Goal: Entertainment & Leisure: Consume media (video, audio)

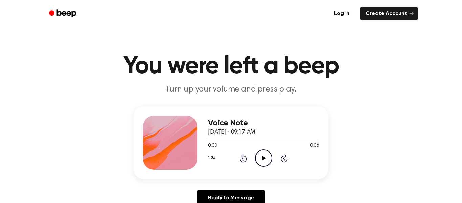
click at [259, 156] on icon "Play Audio" at bounding box center [263, 157] width 17 height 17
click at [259, 156] on icon "Pause Audio" at bounding box center [263, 157] width 17 height 17
click at [259, 156] on icon "Play Audio" at bounding box center [263, 157] width 17 height 17
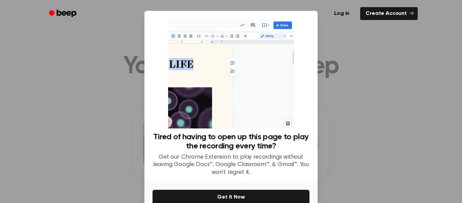
click at [365, 81] on div at bounding box center [231, 101] width 462 height 203
click at [353, 88] on div at bounding box center [231, 101] width 462 height 203
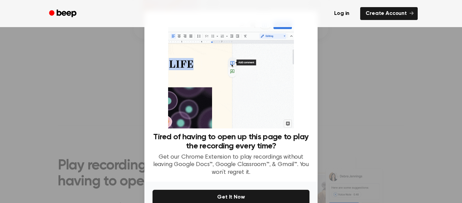
scroll to position [36, 0]
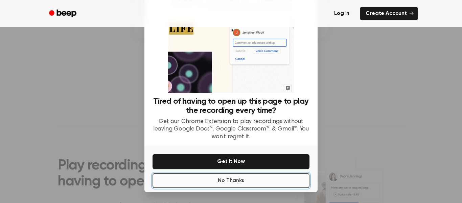
click at [244, 182] on button "No Thanks" at bounding box center [231, 180] width 157 height 15
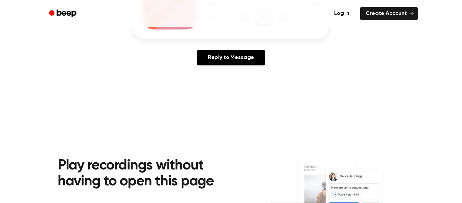
scroll to position [0, 0]
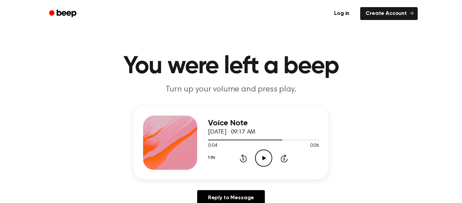
click at [260, 162] on icon "Play Audio" at bounding box center [263, 157] width 17 height 17
click at [245, 156] on icon at bounding box center [243, 158] width 7 height 8
click at [264, 160] on icon "Play Audio" at bounding box center [263, 157] width 17 height 17
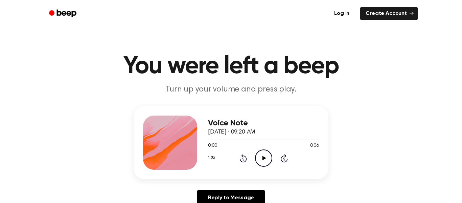
click at [262, 164] on icon "Play Audio" at bounding box center [263, 157] width 17 height 17
click at [263, 154] on icon "Play Audio" at bounding box center [263, 157] width 17 height 17
click at [259, 155] on icon "Play Audio" at bounding box center [263, 157] width 17 height 17
click at [259, 159] on icon "Play Audio" at bounding box center [263, 157] width 17 height 17
click at [262, 157] on icon "Play Audio" at bounding box center [263, 157] width 17 height 17
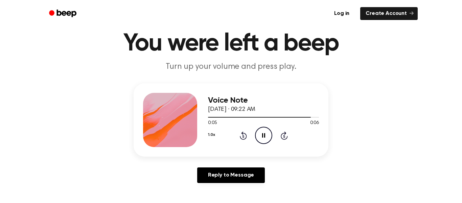
scroll to position [10, 0]
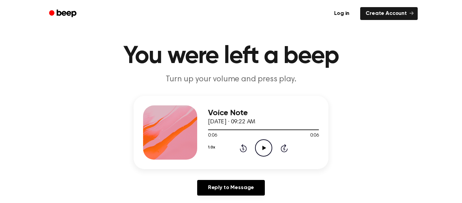
click at [264, 144] on icon "Play Audio" at bounding box center [263, 147] width 17 height 17
click at [260, 144] on icon "Play Audio" at bounding box center [263, 147] width 17 height 17
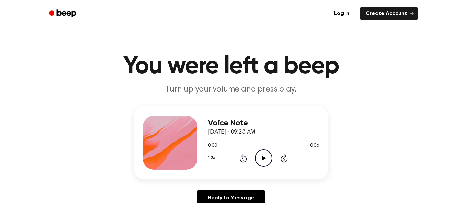
click at [265, 153] on icon "Play Audio" at bounding box center [263, 157] width 17 height 17
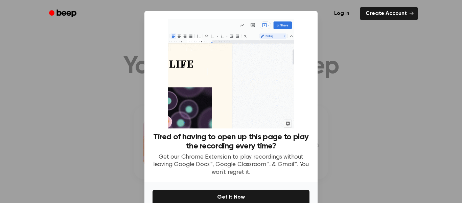
scroll to position [36, 0]
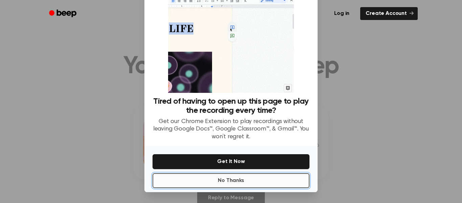
click at [277, 175] on button "No Thanks" at bounding box center [231, 180] width 157 height 15
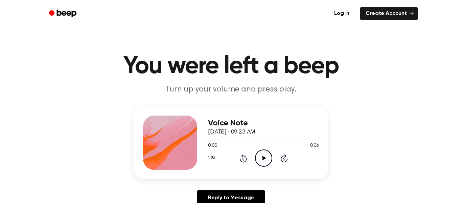
click at [262, 159] on icon "Play Audio" at bounding box center [263, 157] width 17 height 17
click at [261, 159] on icon "Play Audio" at bounding box center [263, 157] width 17 height 17
click at [260, 150] on circle at bounding box center [264, 158] width 17 height 17
click at [262, 158] on icon "Play Audio" at bounding box center [263, 157] width 17 height 17
click at [268, 158] on icon "Play Audio" at bounding box center [263, 157] width 17 height 17
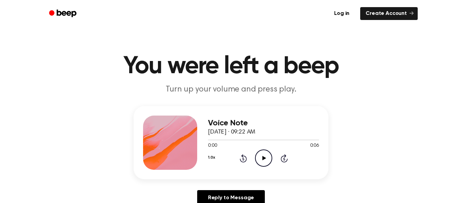
click at [265, 155] on icon "Play Audio" at bounding box center [263, 157] width 17 height 17
click at [261, 154] on icon "Play Audio" at bounding box center [263, 157] width 17 height 17
click at [258, 154] on icon "Play Audio" at bounding box center [263, 157] width 17 height 17
